Goal: Information Seeking & Learning: Learn about a topic

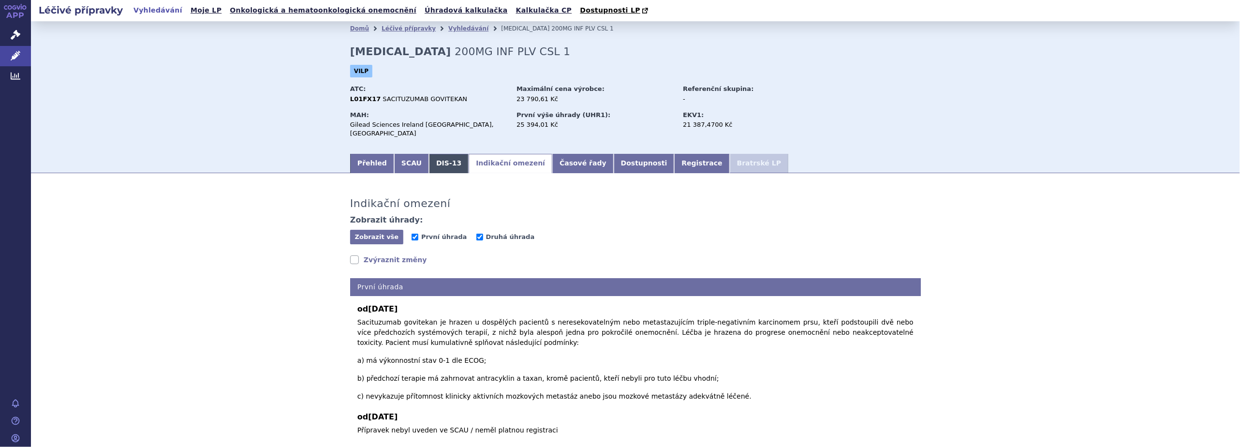
click at [432, 156] on link "DIS-13" at bounding box center [449, 163] width 40 height 19
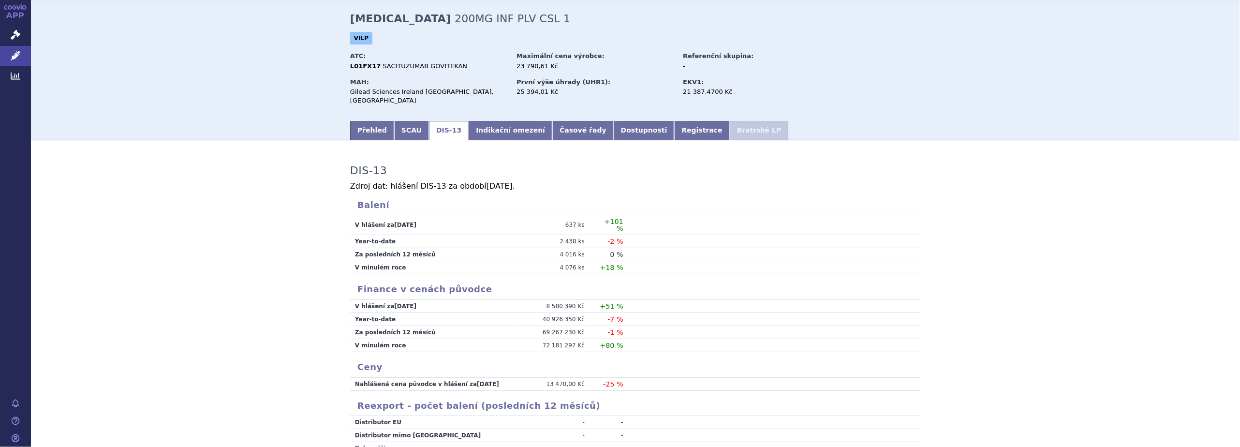
scroll to position [48, 0]
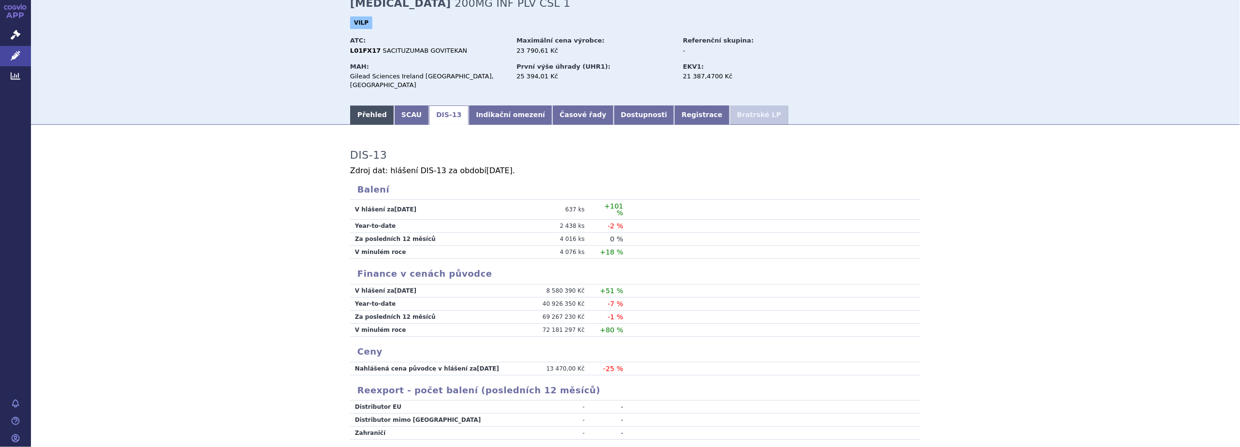
click at [370, 105] on link "Přehled" at bounding box center [372, 114] width 44 height 19
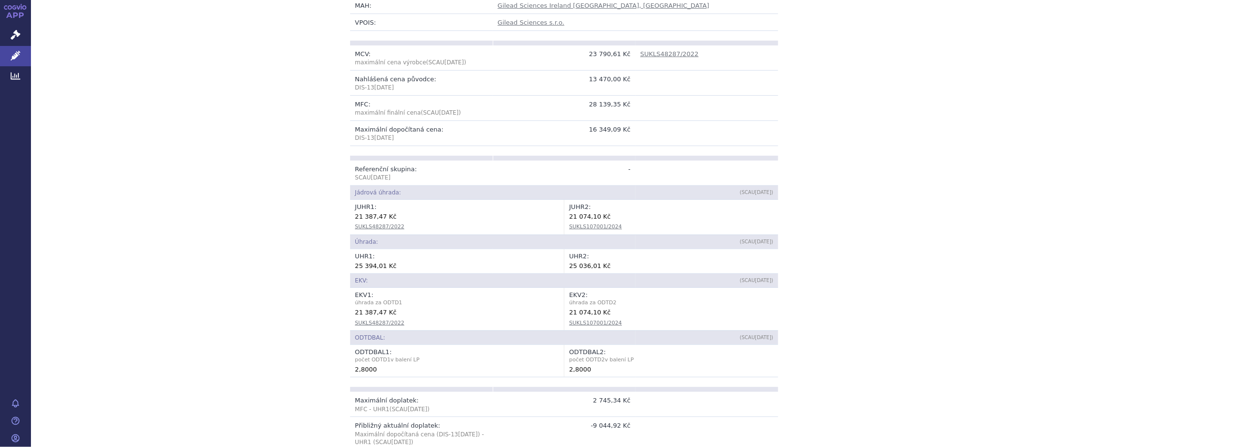
scroll to position [48, 0]
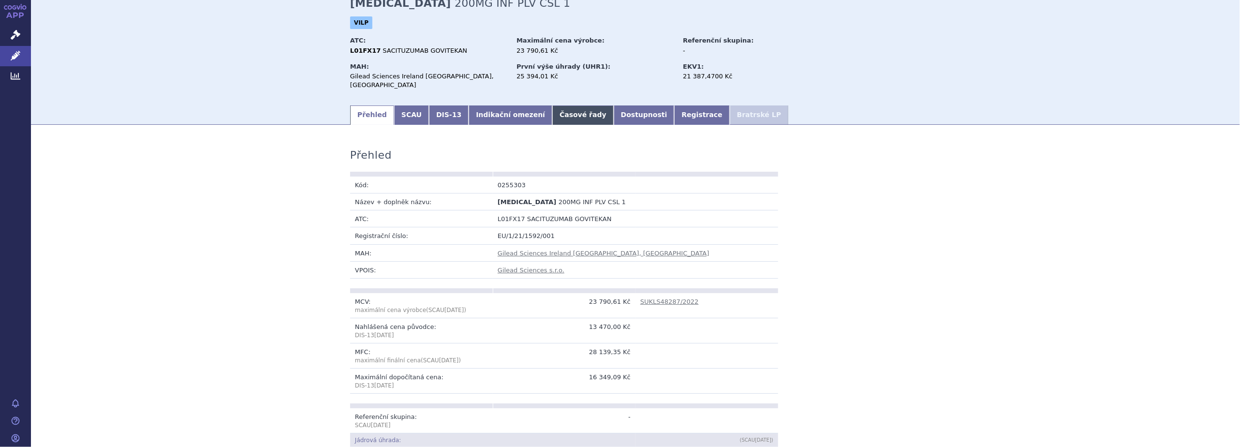
click at [559, 105] on link "Časové řady" at bounding box center [582, 114] width 61 height 19
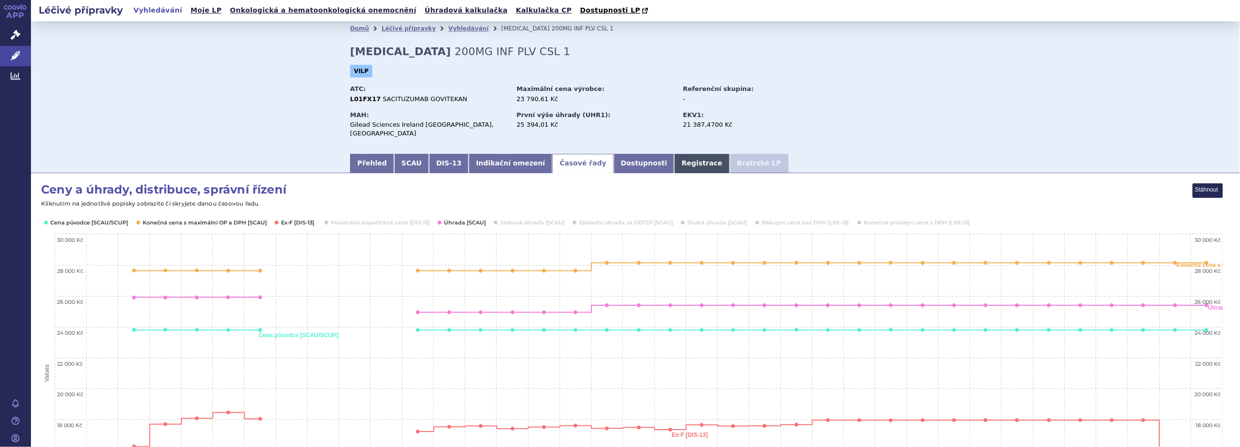
click at [674, 161] on link "Registrace" at bounding box center [701, 163] width 55 height 19
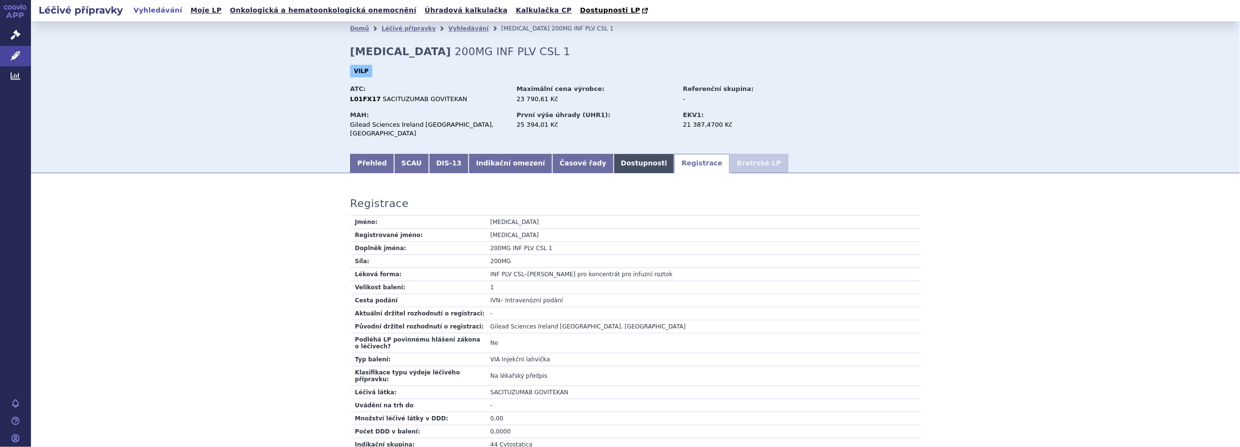
click at [614, 156] on link "Dostupnosti" at bounding box center [644, 163] width 61 height 19
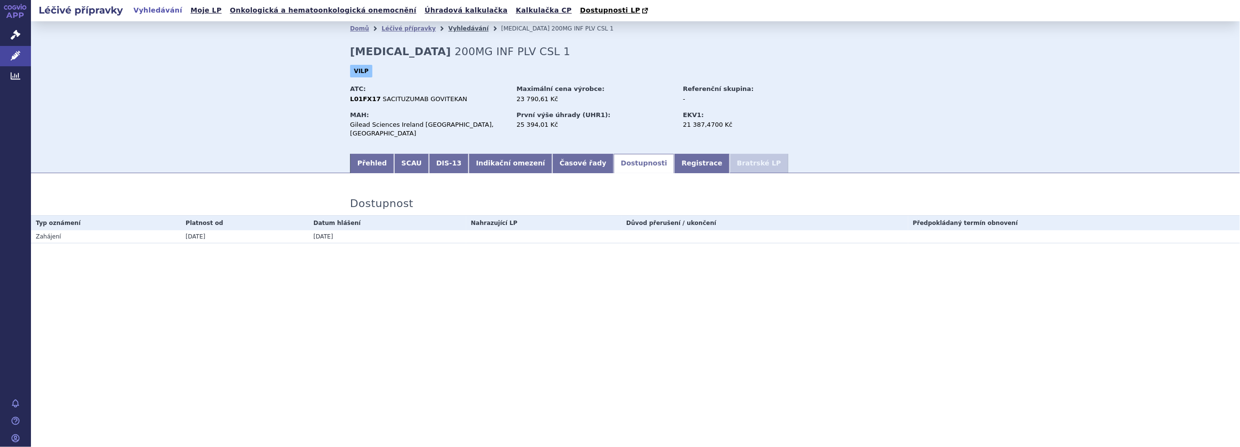
click at [455, 28] on link "Vyhledávání" at bounding box center [468, 28] width 40 height 7
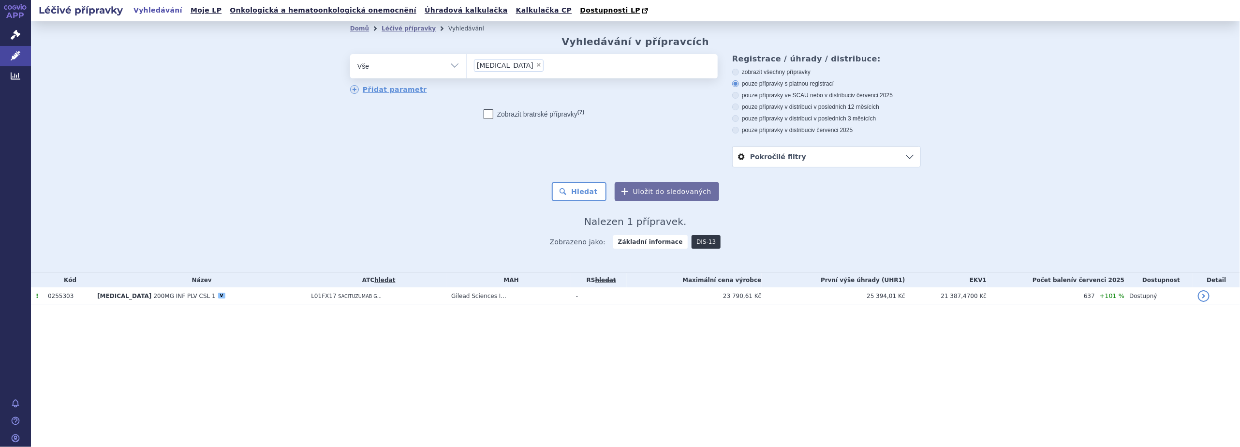
click at [701, 243] on link "DIS-13" at bounding box center [705, 242] width 29 height 14
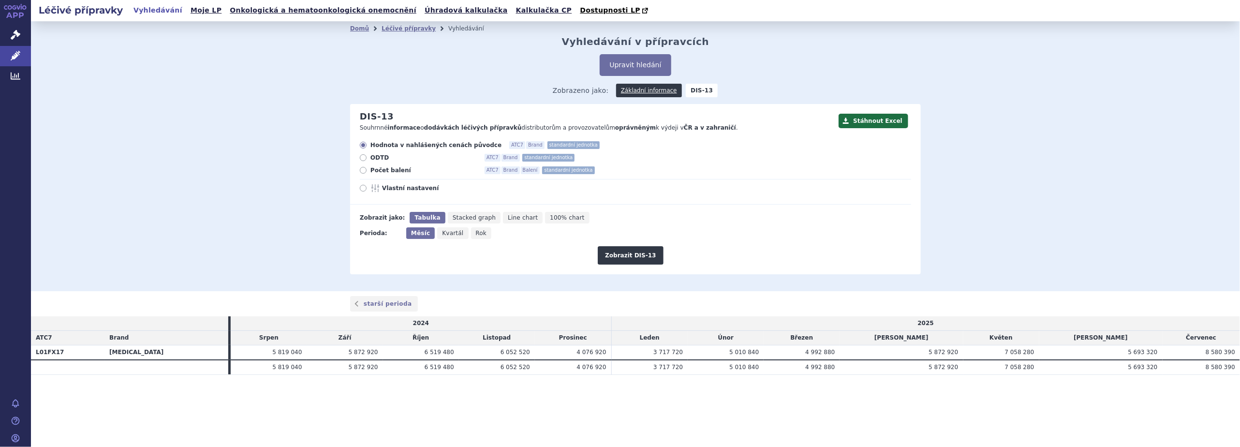
click at [366, 172] on icon at bounding box center [363, 170] width 7 height 7
click at [366, 172] on input "Počet balení ATC7 Brand Balení standardní jednotka" at bounding box center [364, 171] width 6 height 6
radio input "true"
click at [632, 254] on button "Zobrazit DIS-13" at bounding box center [630, 255] width 65 height 18
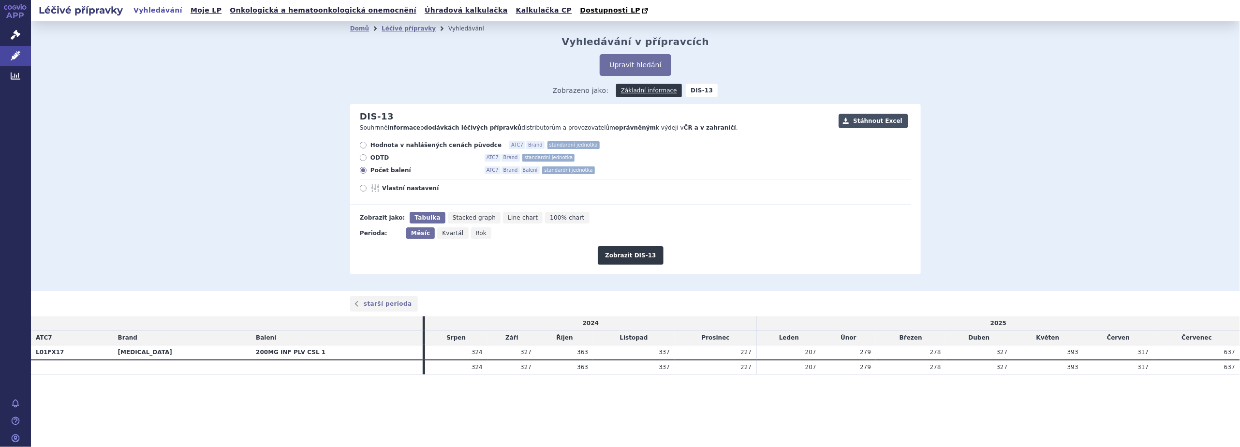
click at [877, 118] on button "Stáhnout Excel" at bounding box center [873, 121] width 70 height 15
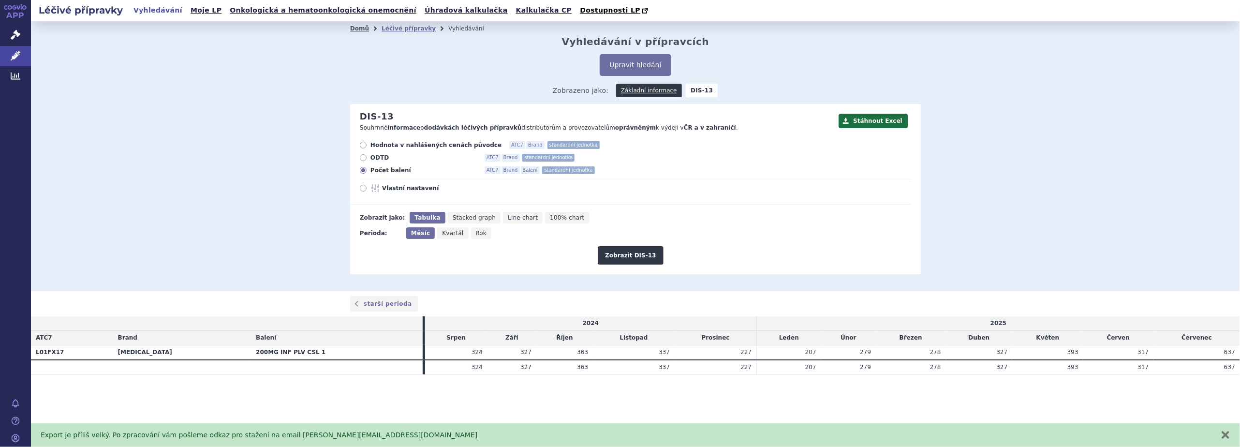
click at [362, 29] on link "Domů" at bounding box center [359, 28] width 19 height 7
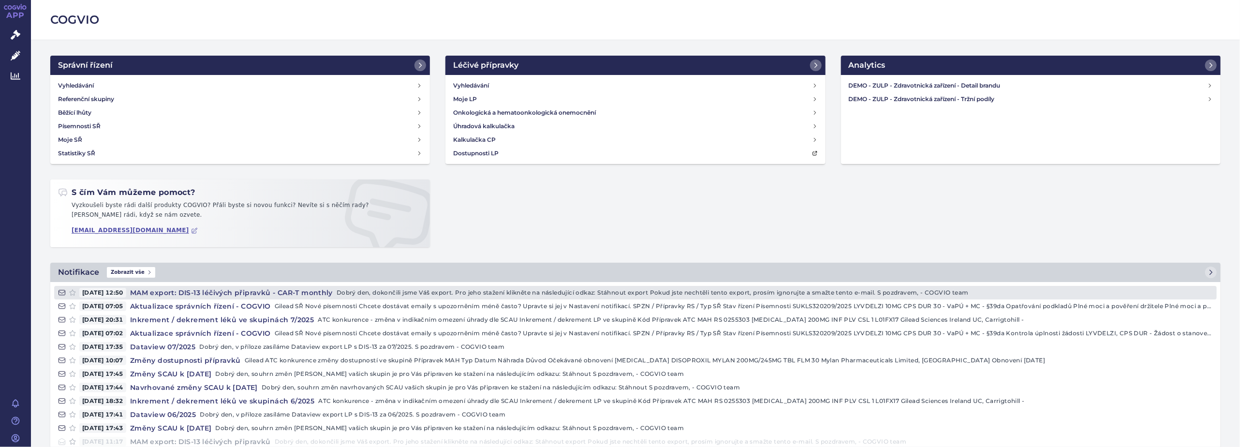
click at [386, 289] on p "Dobrý den, dokončili jsme Váš export. Pro jeho stažení klikněte na následující …" at bounding box center [775, 293] width 876 height 10
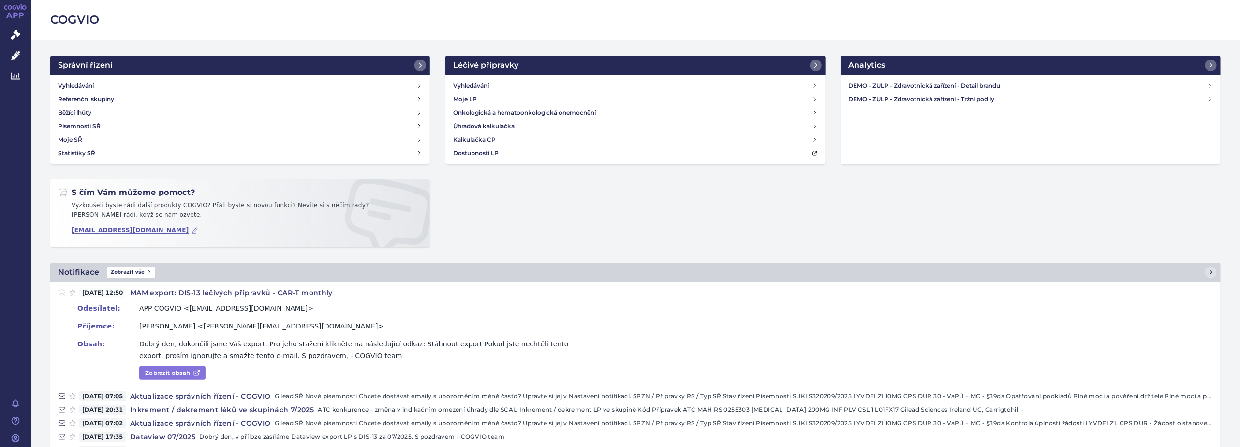
click at [166, 374] on link "Zobrazit obsah" at bounding box center [172, 373] width 66 height 14
click at [15, 11] on link "APP" at bounding box center [15, 12] width 31 height 25
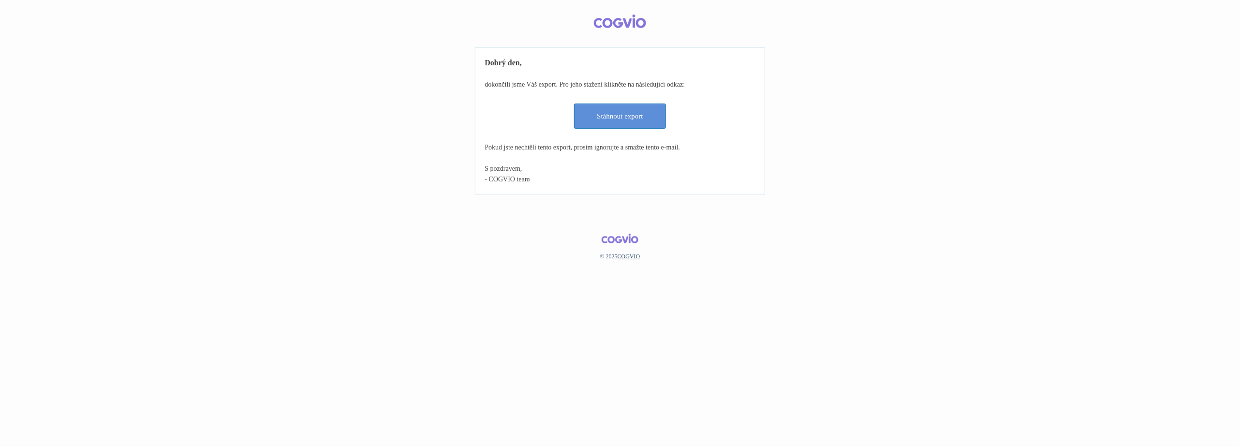
click at [615, 114] on link "Stáhnout export" at bounding box center [620, 115] width 92 height 25
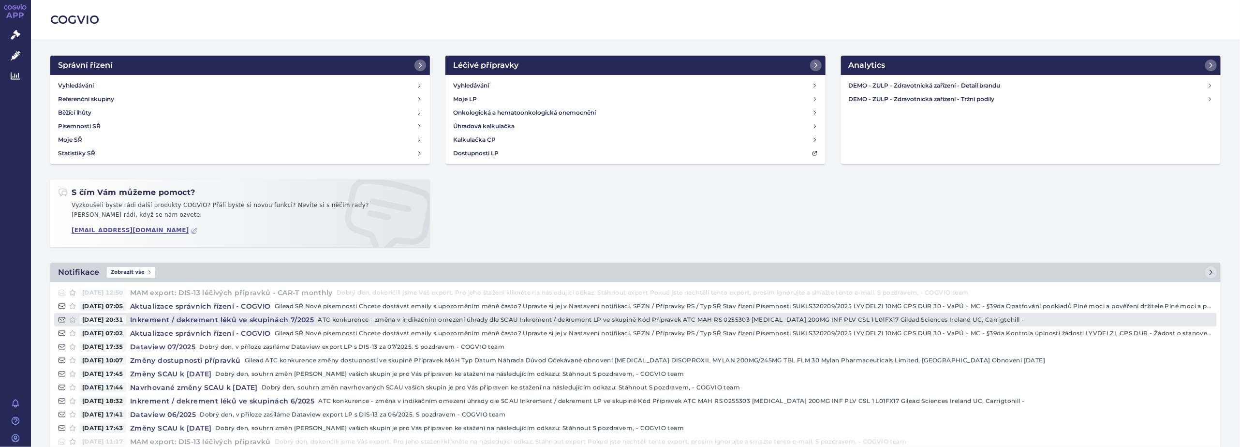
click at [419, 325] on link "[DATE] 20:31 Inkrement / dekrement léků ve skupinách 7/2025 ATC konkurence - zm…" at bounding box center [635, 320] width 1162 height 14
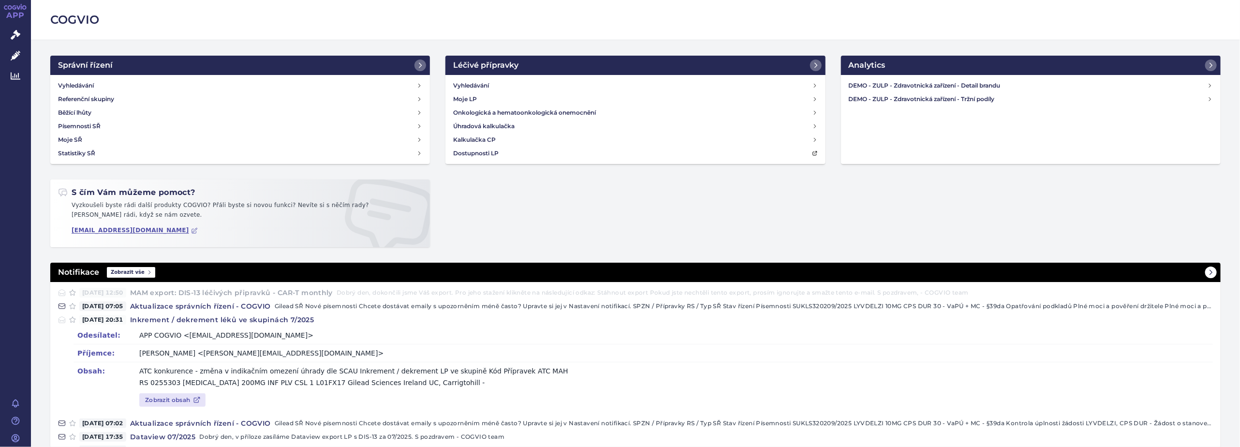
click at [121, 273] on span "Zobrazit vše" at bounding box center [131, 272] width 48 height 11
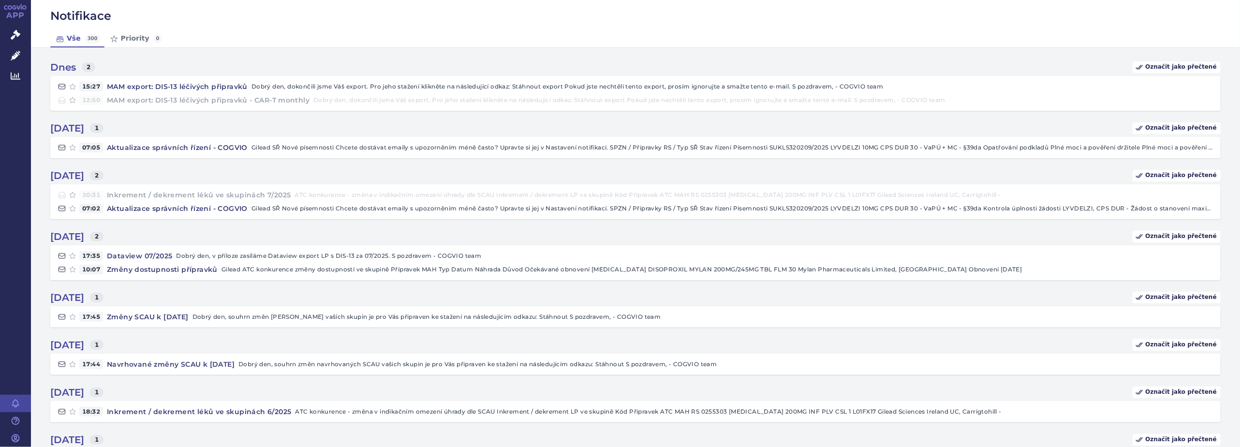
click at [14, 13] on link "APP" at bounding box center [15, 12] width 31 height 25
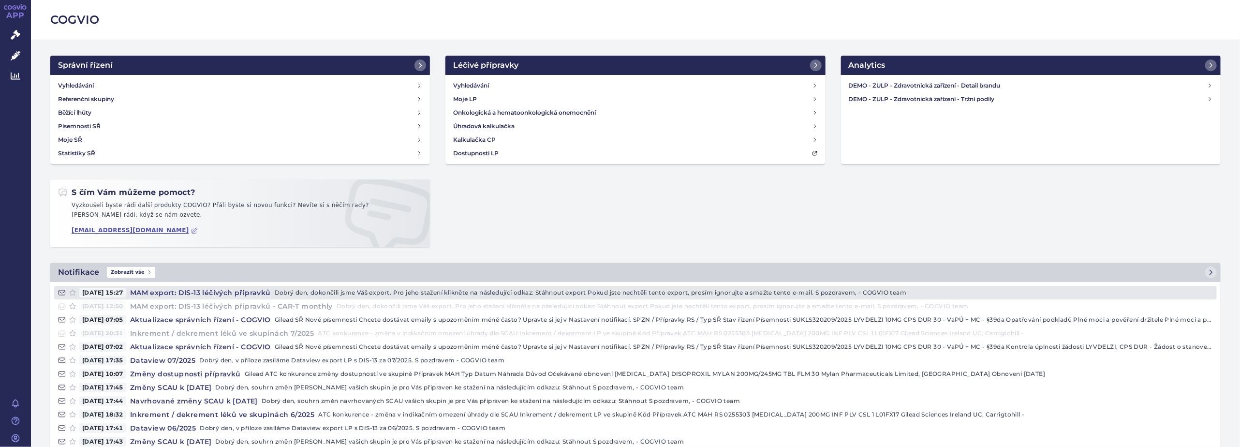
click at [255, 293] on h4 "MAM export: DIS-13 léčivých připravků" at bounding box center [200, 293] width 148 height 10
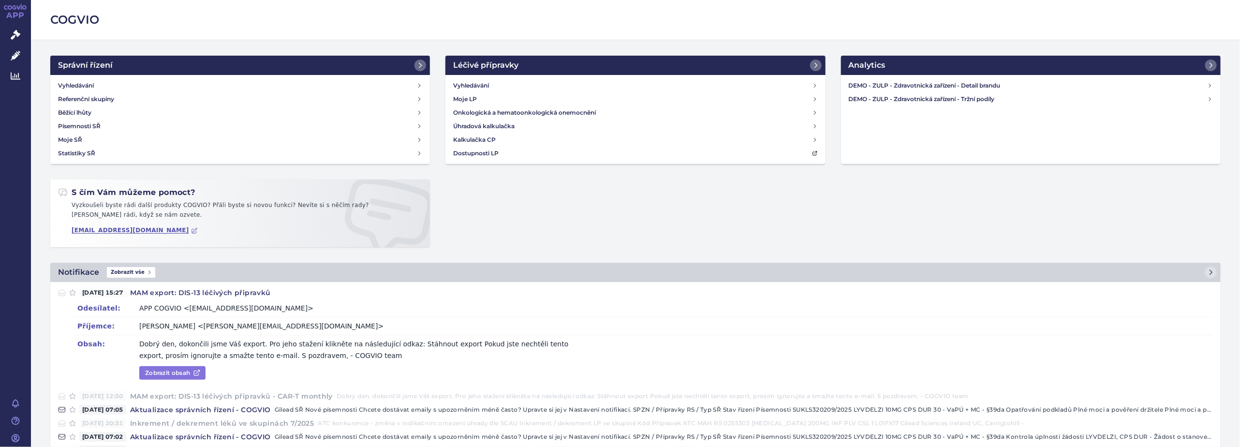
click at [160, 371] on link "Zobrazit obsah" at bounding box center [172, 373] width 66 height 14
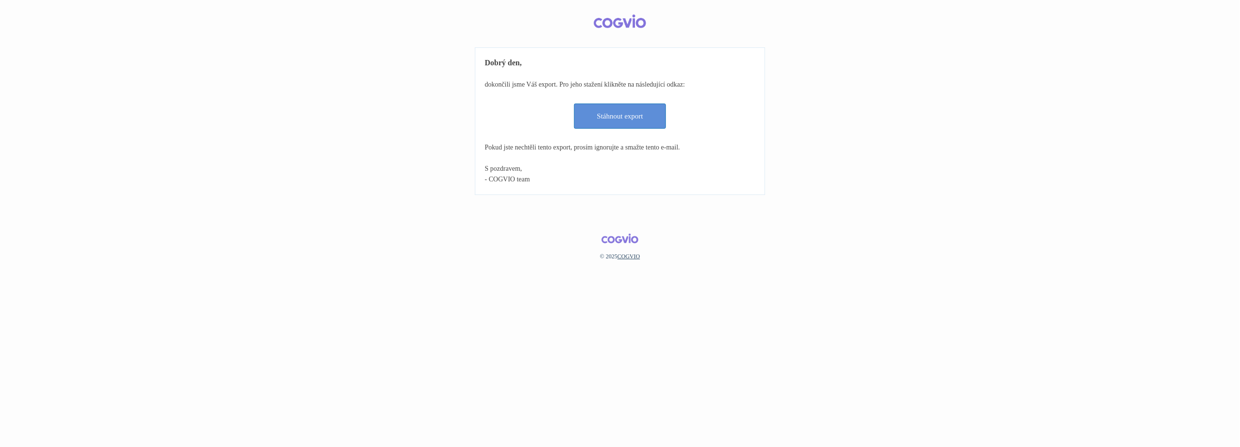
click at [624, 116] on link "Stáhnout export" at bounding box center [620, 115] width 92 height 25
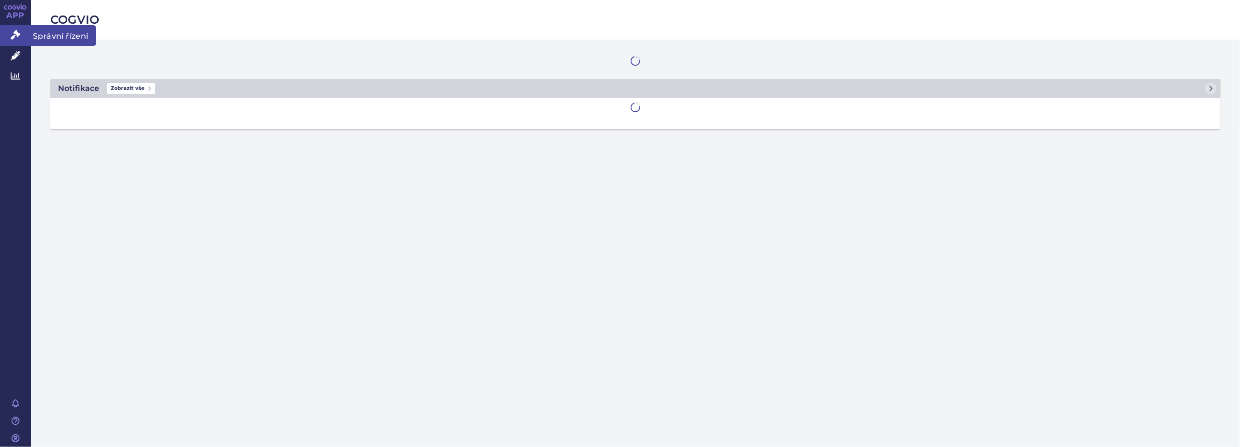
click at [14, 32] on icon at bounding box center [16, 35] width 10 height 10
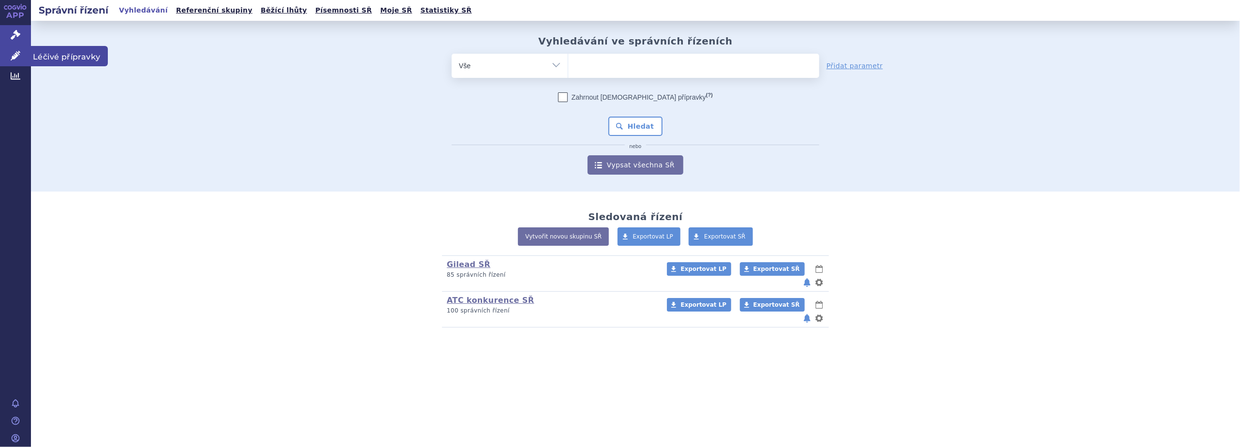
click at [19, 56] on icon at bounding box center [16, 56] width 10 height 10
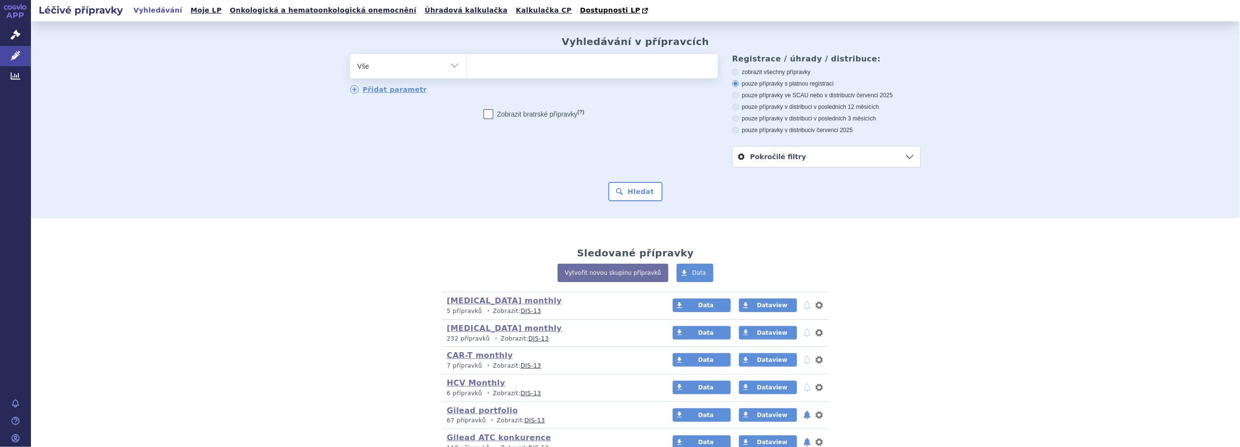
click at [525, 71] on ul at bounding box center [592, 64] width 251 height 20
click at [467, 71] on select at bounding box center [466, 66] width 0 height 24
type input "tr"
type input "tro"
type input "trode"
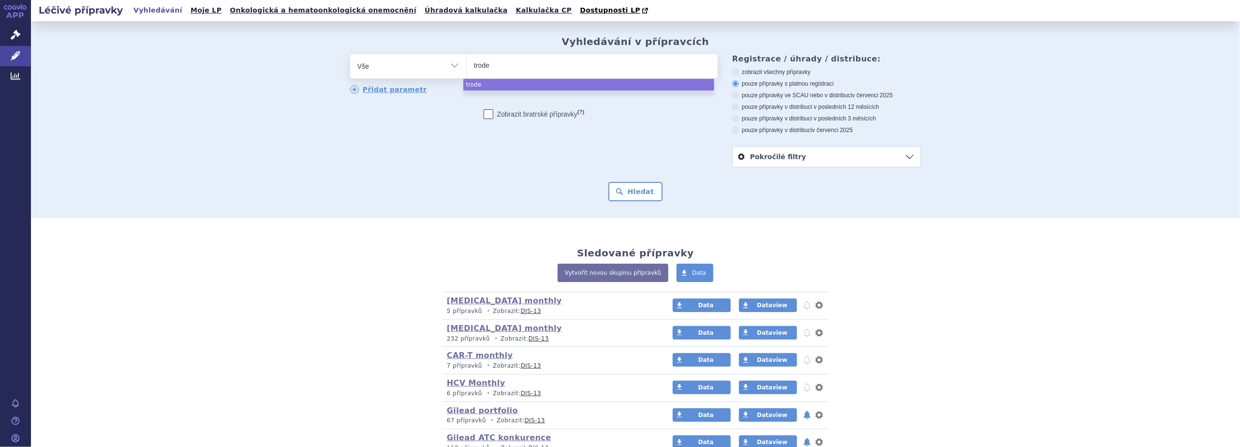
type input "trodel"
type input "trodelv"
type input "[MEDICAL_DATA]"
select select "[MEDICAL_DATA]"
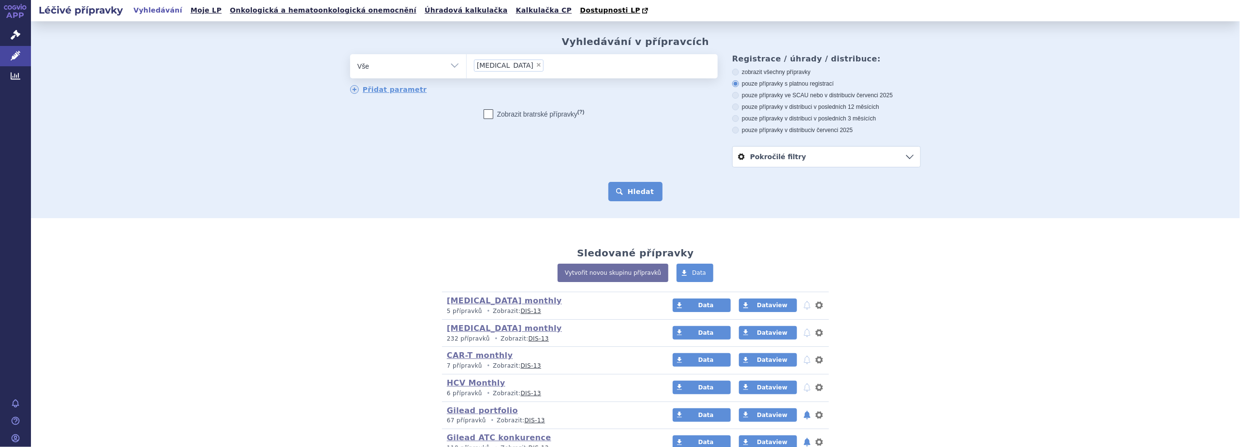
click at [623, 196] on button "Hledat" at bounding box center [635, 191] width 55 height 19
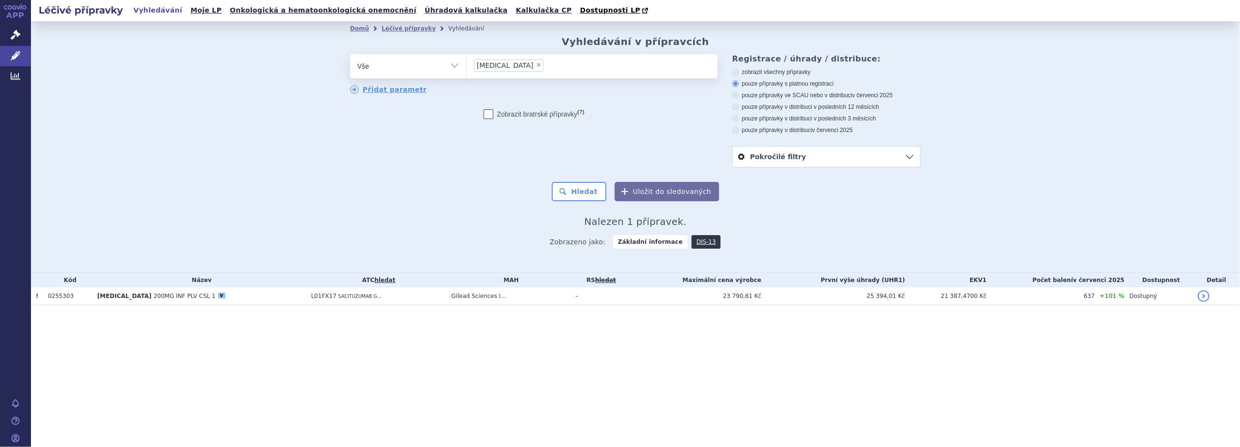
click at [643, 242] on strong "Základní informace" at bounding box center [650, 242] width 74 height 14
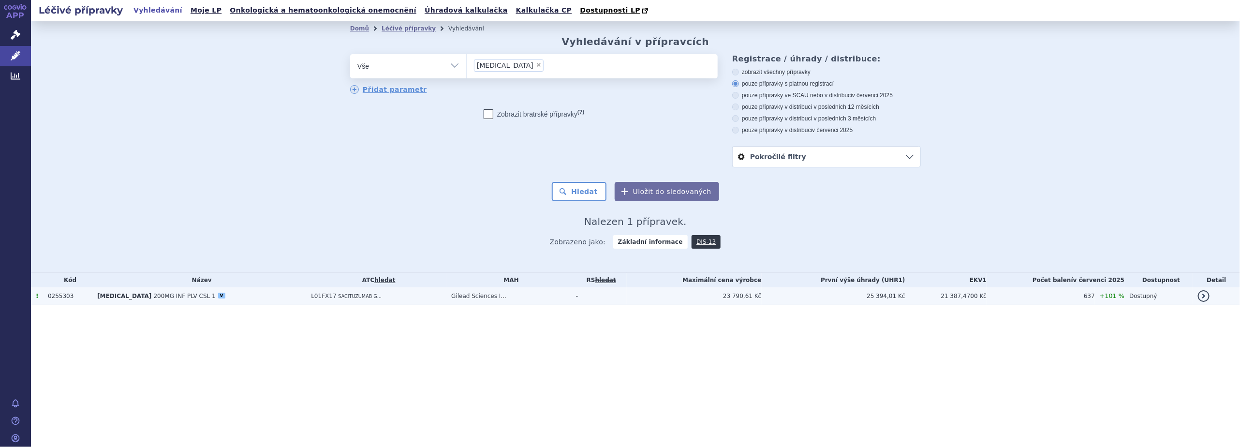
click at [1204, 296] on link "detail" at bounding box center [1204, 296] width 12 height 12
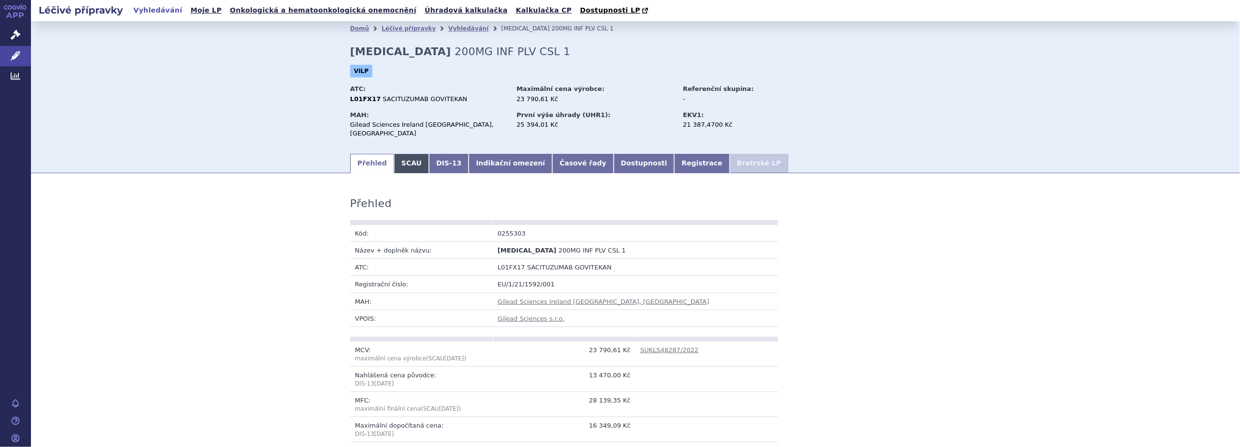
click at [398, 159] on link "SCAU" at bounding box center [411, 163] width 35 height 19
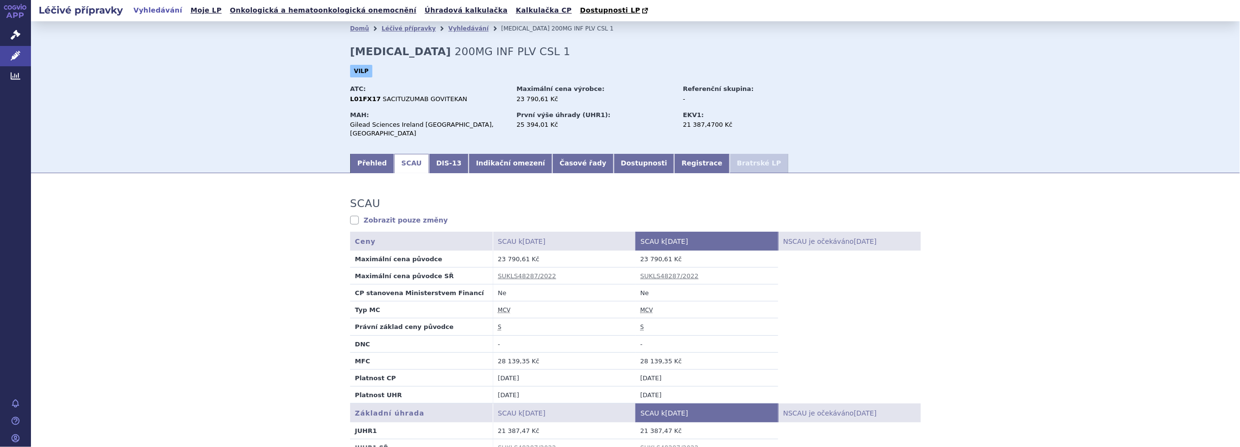
drag, startPoint x: 362, startPoint y: 153, endPoint x: 385, endPoint y: 153, distance: 23.7
click at [362, 154] on link "Přehled" at bounding box center [372, 163] width 44 height 19
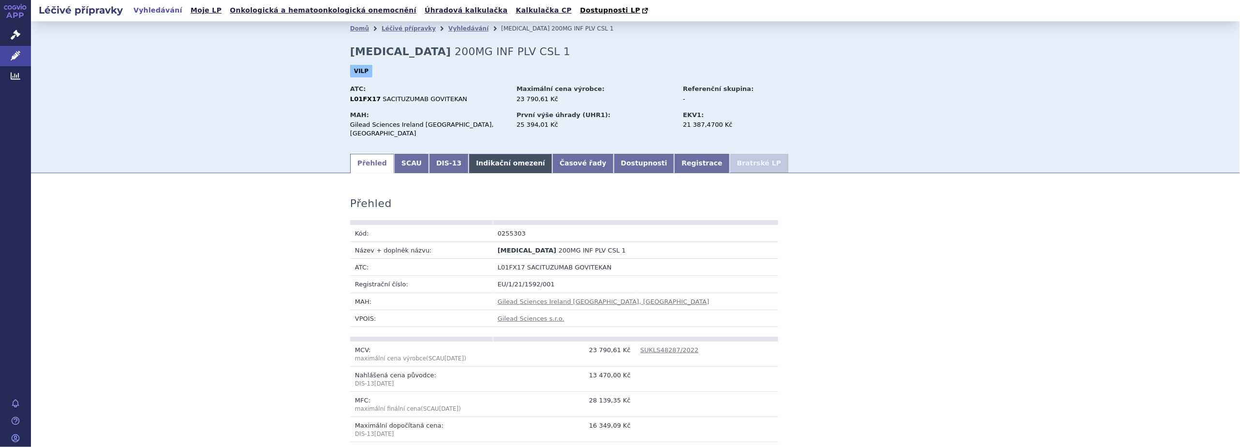
click at [503, 159] on link "Indikační omezení" at bounding box center [511, 163] width 84 height 19
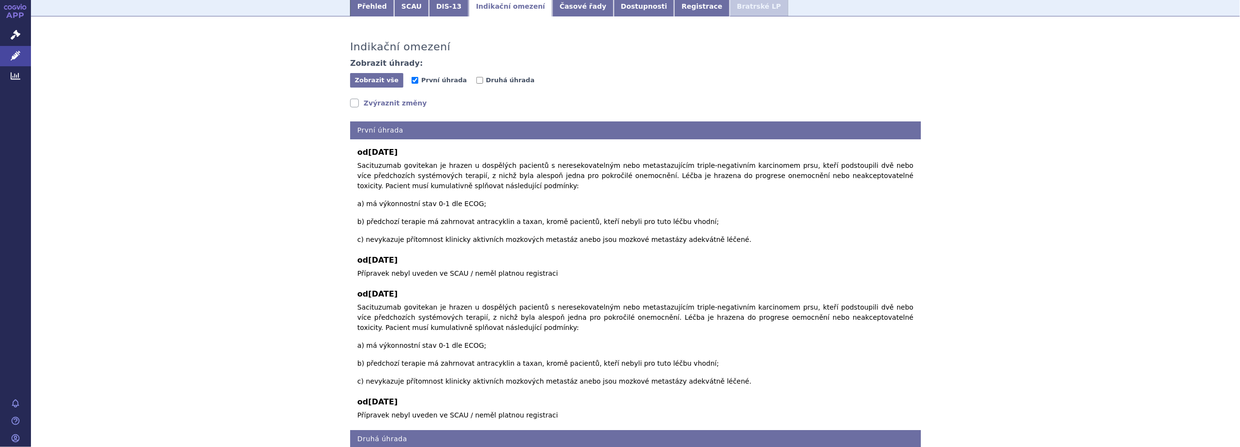
scroll to position [162, 0]
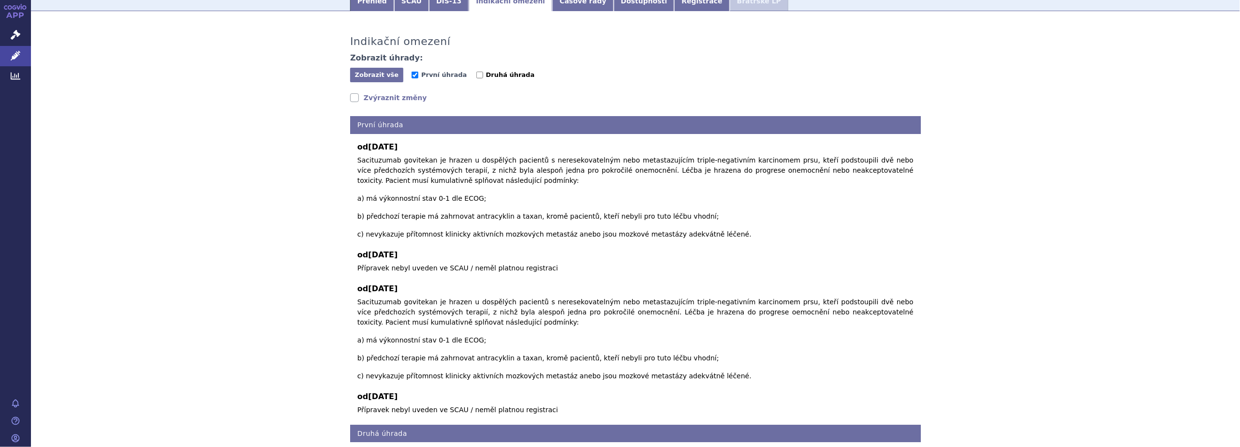
click at [476, 72] on input "Druhá úhrada" at bounding box center [479, 75] width 7 height 7
checkbox input "true"
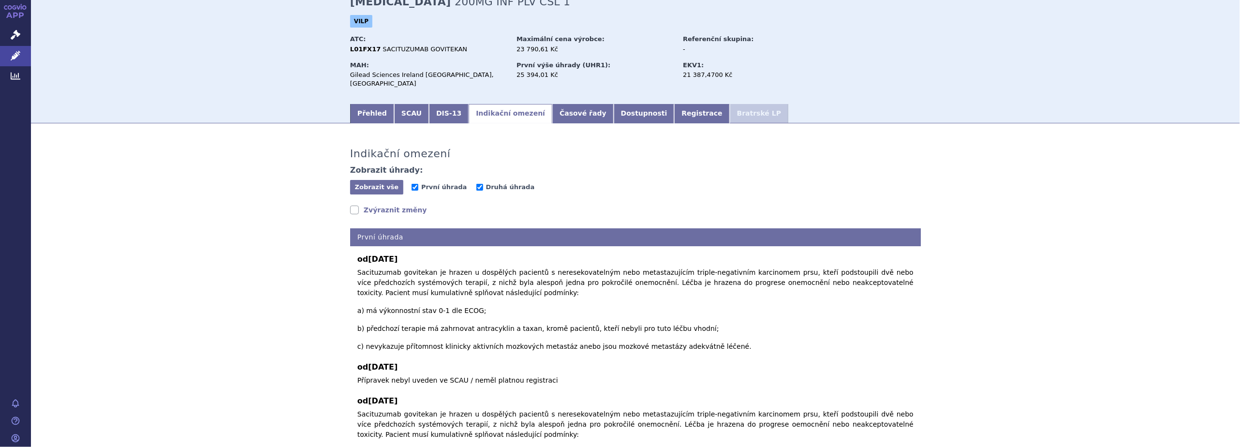
scroll to position [0, 0]
